Goal: Task Accomplishment & Management: Manage account settings

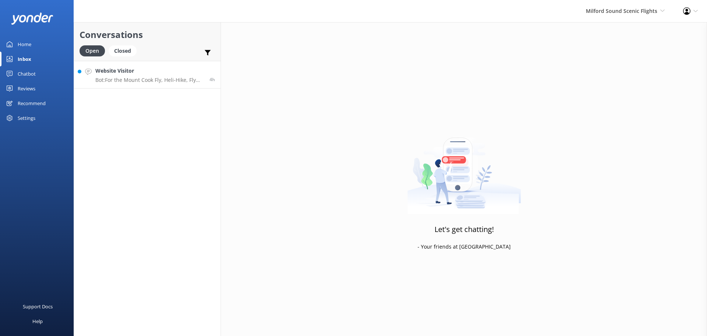
click at [165, 71] on h4 "Website Visitor" at bounding box center [149, 71] width 109 height 8
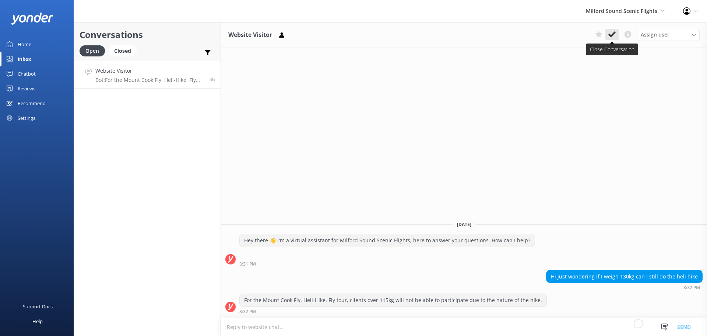
click at [615, 36] on icon at bounding box center [612, 34] width 7 height 7
click at [616, 11] on span "Milford Sound Scenic Flights" at bounding box center [621, 10] width 71 height 7
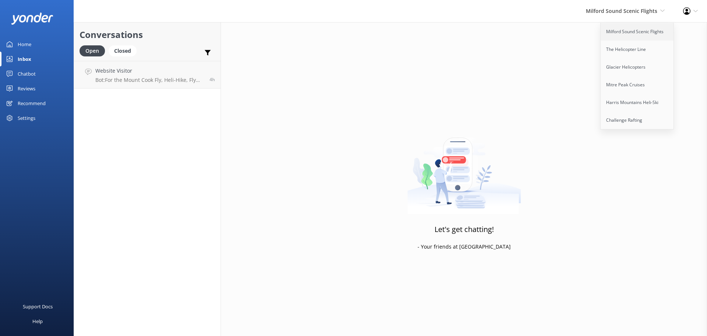
click at [624, 25] on link "Milford Sound Scenic Flights" at bounding box center [638, 32] width 74 height 18
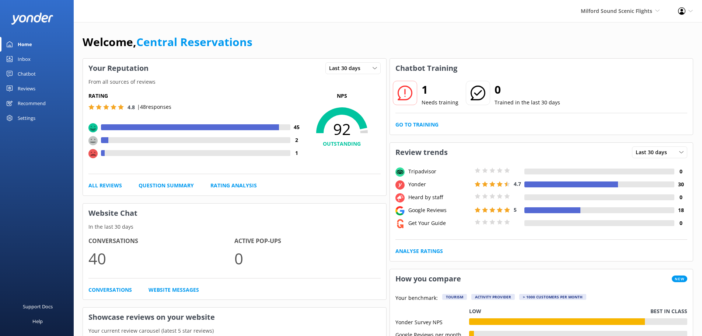
click at [16, 56] on link "Inbox" at bounding box center [37, 59] width 74 height 15
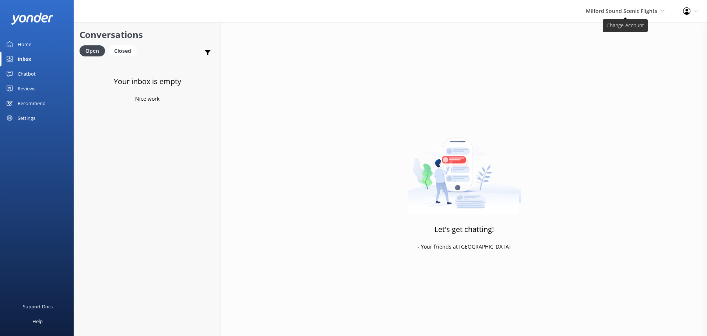
click at [607, 7] on span "Milford Sound Scenic Flights" at bounding box center [621, 10] width 71 height 7
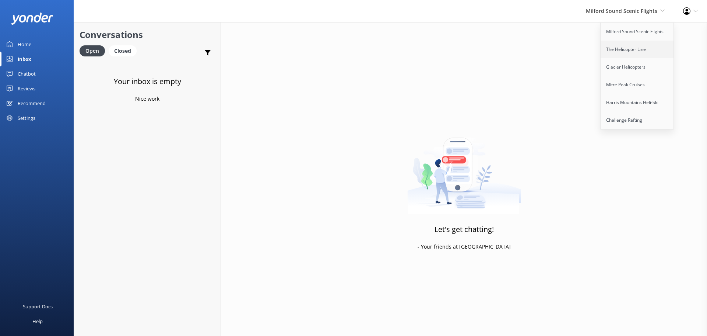
click at [637, 50] on link "The Helicopter Line" at bounding box center [638, 50] width 74 height 18
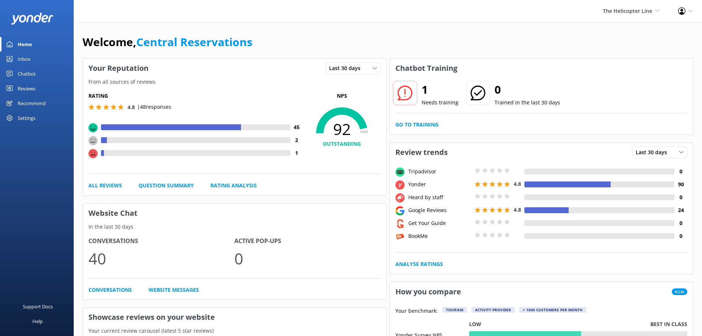
click at [14, 63] on link "Inbox" at bounding box center [37, 59] width 74 height 15
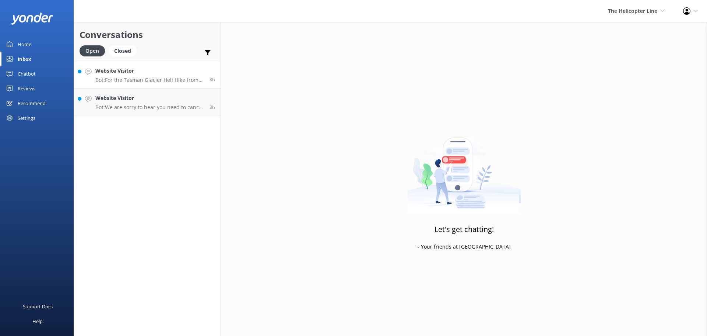
click at [172, 73] on h4 "Website Visitor" at bounding box center [149, 71] width 109 height 8
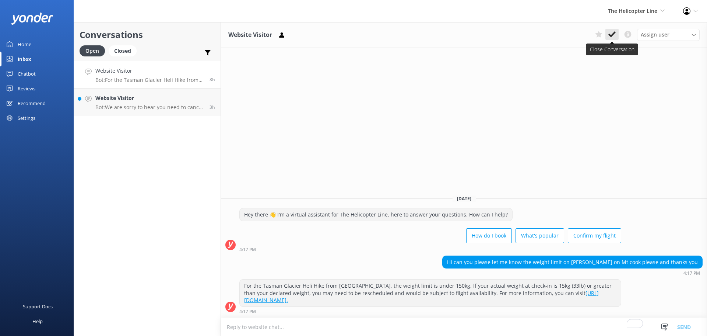
click at [611, 34] on icon at bounding box center [612, 34] width 7 height 7
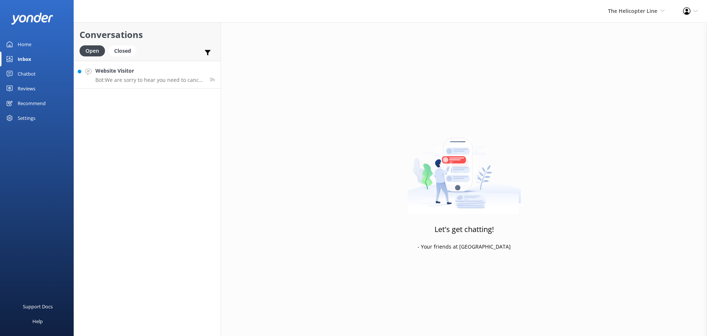
click at [158, 72] on h4 "Website Visitor" at bounding box center [149, 71] width 109 height 8
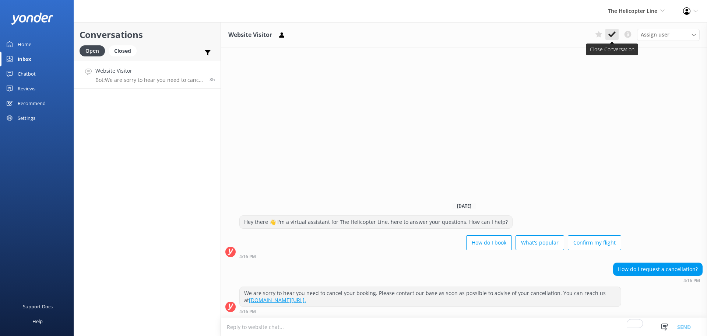
click at [609, 34] on icon at bounding box center [612, 34] width 7 height 7
click at [642, 13] on span "The Helicopter Line" at bounding box center [632, 10] width 49 height 7
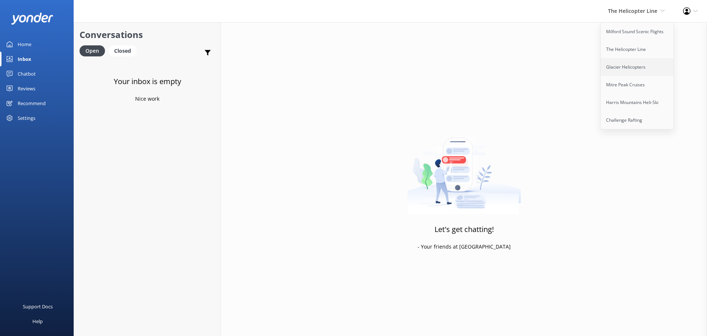
click at [623, 69] on link "Glacier Helicopters" at bounding box center [638, 67] width 74 height 18
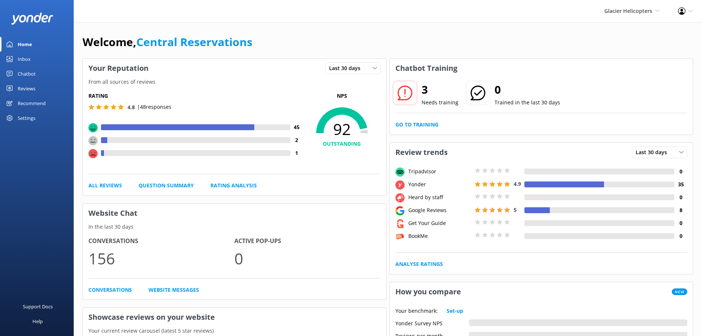
click at [34, 59] on link "Inbox" at bounding box center [37, 59] width 74 height 15
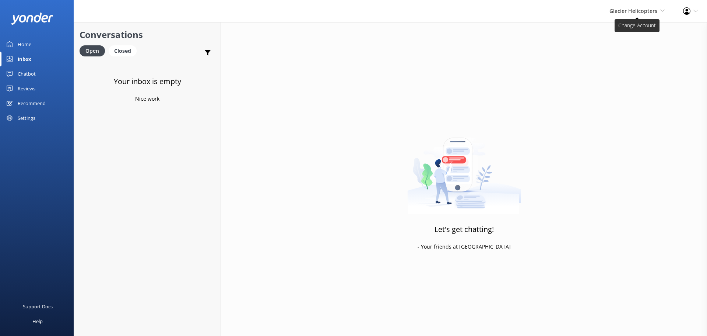
click at [631, 7] on span "Glacier Helicopters Milford Sound Scenic Flights The Helicopter Line Glacier He…" at bounding box center [637, 11] width 55 height 8
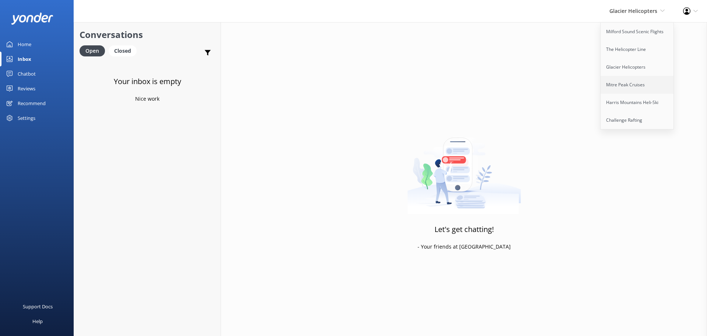
click at [623, 83] on link "Mitre Peak Cruises" at bounding box center [638, 85] width 74 height 18
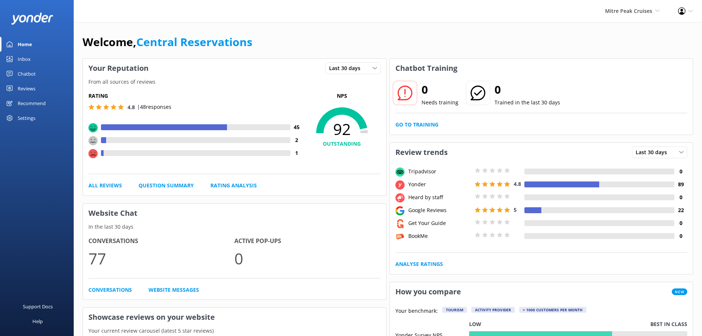
click at [38, 55] on link "Inbox" at bounding box center [37, 59] width 74 height 15
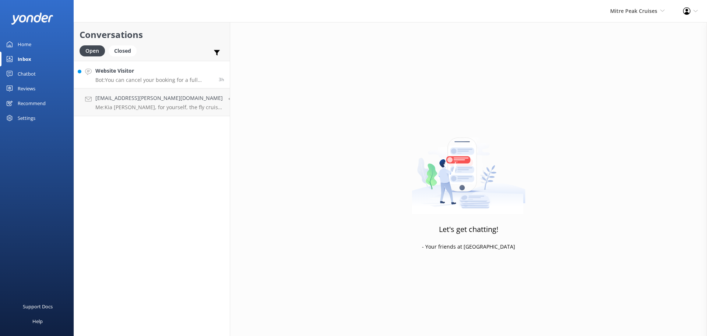
click at [154, 73] on h4 "Website Visitor" at bounding box center [154, 71] width 118 height 8
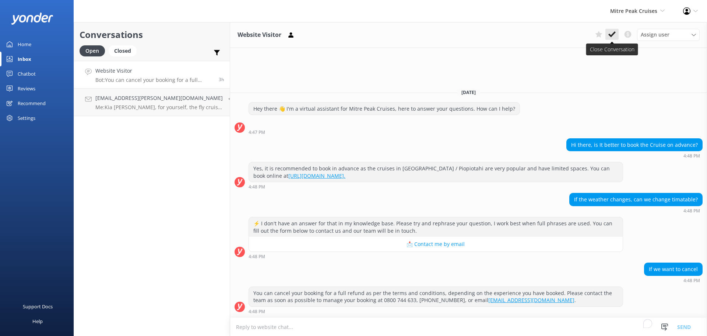
click at [607, 32] on button at bounding box center [612, 34] width 13 height 11
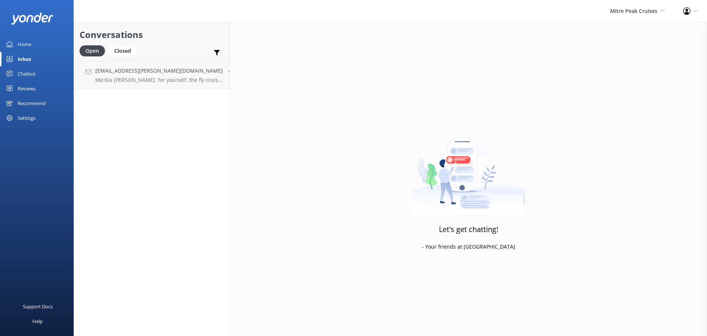
click at [173, 81] on p "Me: Kia ora Eden, for yourself, the fly cruise fly option would be $644.00nzd a…" at bounding box center [158, 80] width 127 height 7
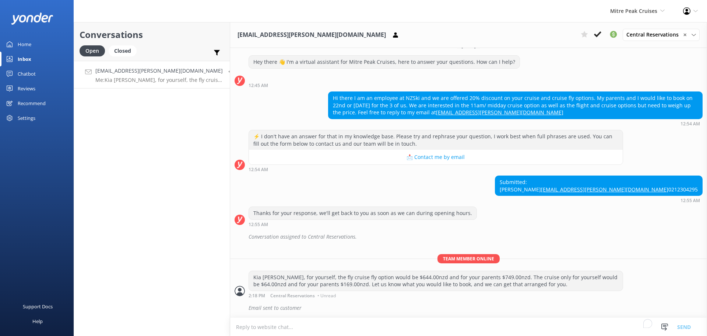
scroll to position [27, 0]
click at [614, 35] on use at bounding box center [613, 34] width 7 height 7
click at [599, 33] on icon at bounding box center [597, 34] width 7 height 7
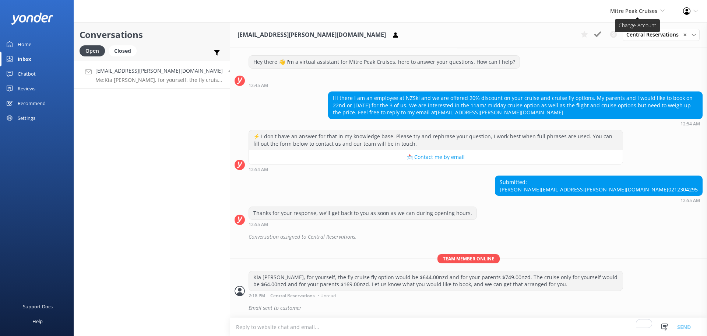
click at [633, 13] on span "Mitre Peak Cruises" at bounding box center [633, 10] width 47 height 7
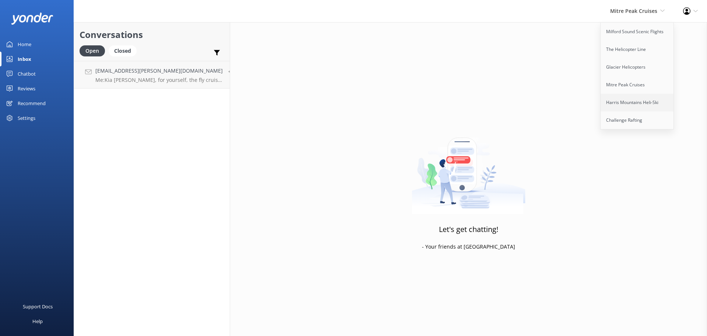
click at [631, 94] on link "Harris Mountains Heli-Ski" at bounding box center [638, 103] width 74 height 18
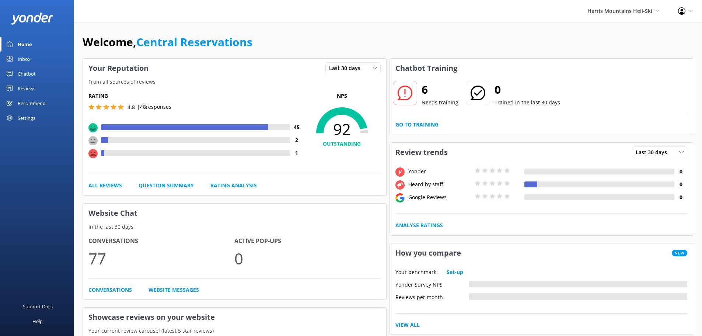
click at [22, 60] on div "Inbox" at bounding box center [24, 59] width 13 height 15
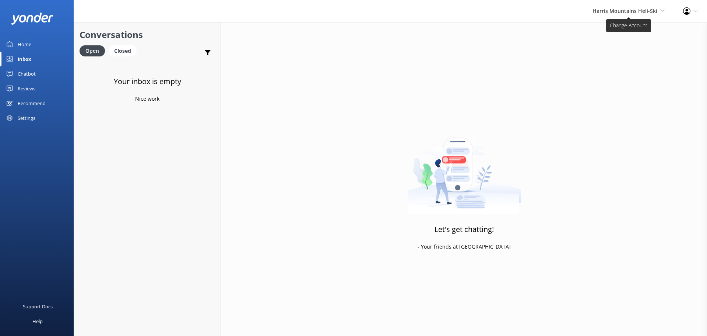
click at [628, 12] on span "Harris Mountains Heli-Ski" at bounding box center [625, 10] width 65 height 7
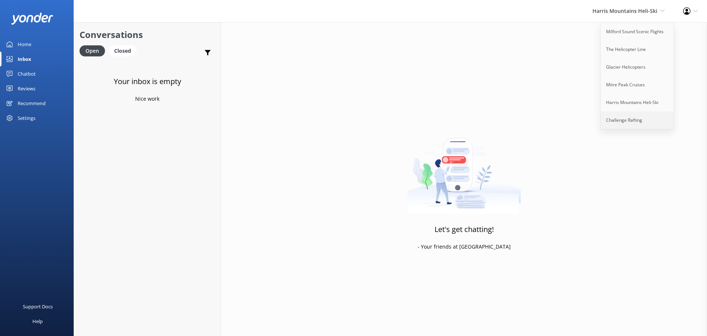
click at [623, 123] on link "Challenge Rafting" at bounding box center [638, 120] width 74 height 18
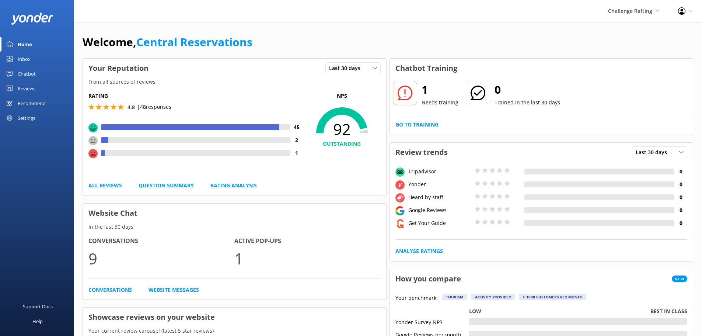
click at [34, 64] on link "Inbox" at bounding box center [37, 59] width 74 height 15
